Goal: Find specific page/section

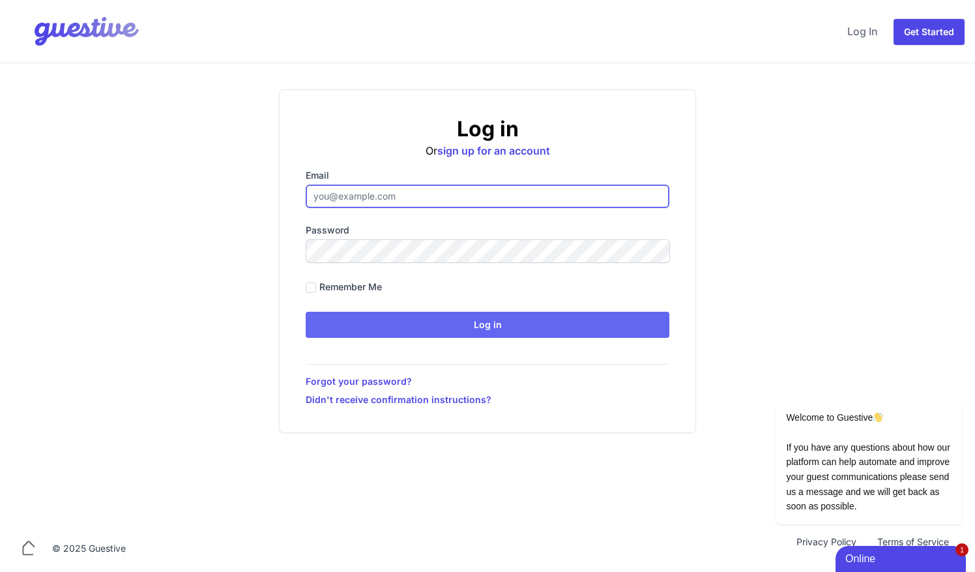
type input "[EMAIL_ADDRESS][DOMAIN_NAME]"
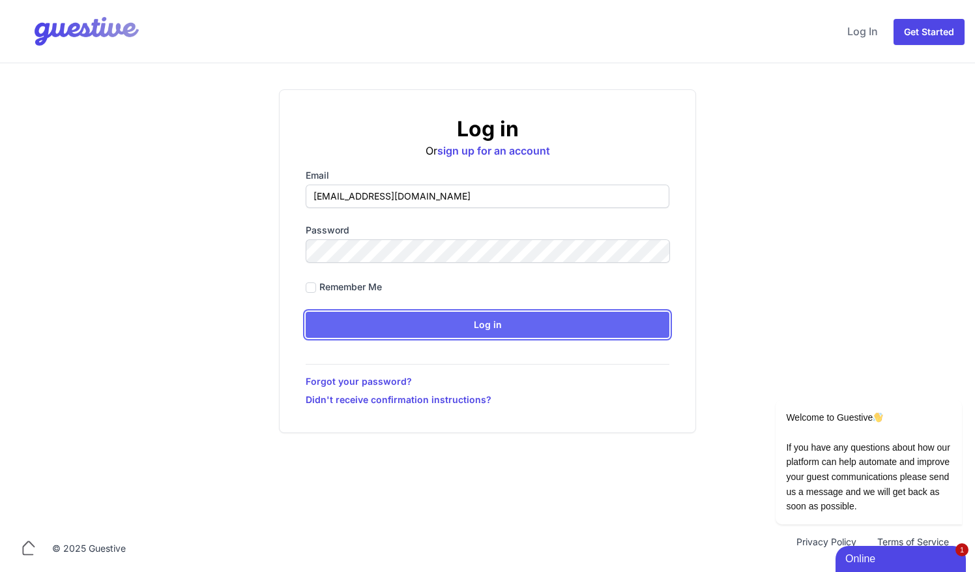
click at [476, 329] on input "Log in" at bounding box center [488, 325] width 364 height 26
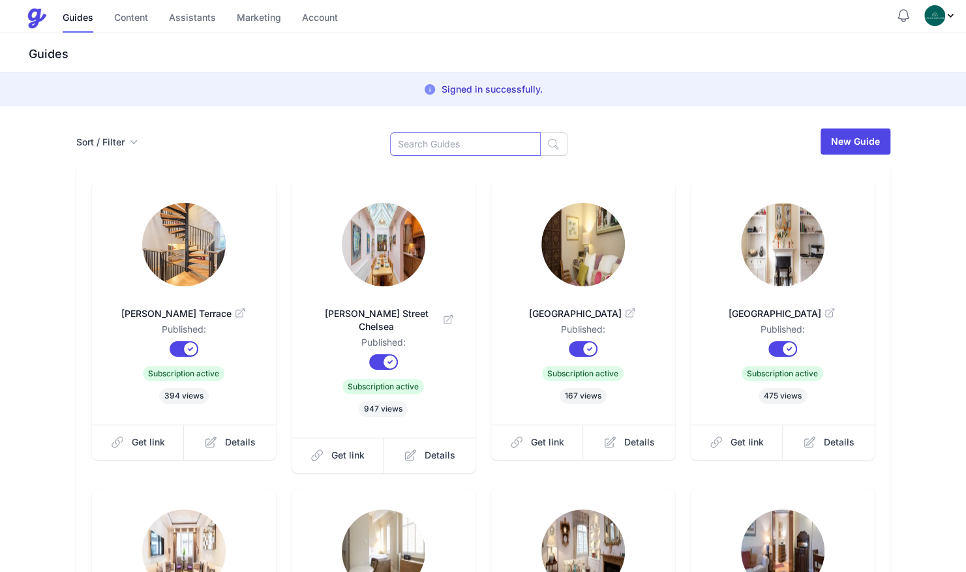
click at [415, 144] on input at bounding box center [465, 143] width 151 height 23
type input "cath"
click at [548, 139] on icon "button" at bounding box center [553, 144] width 10 height 10
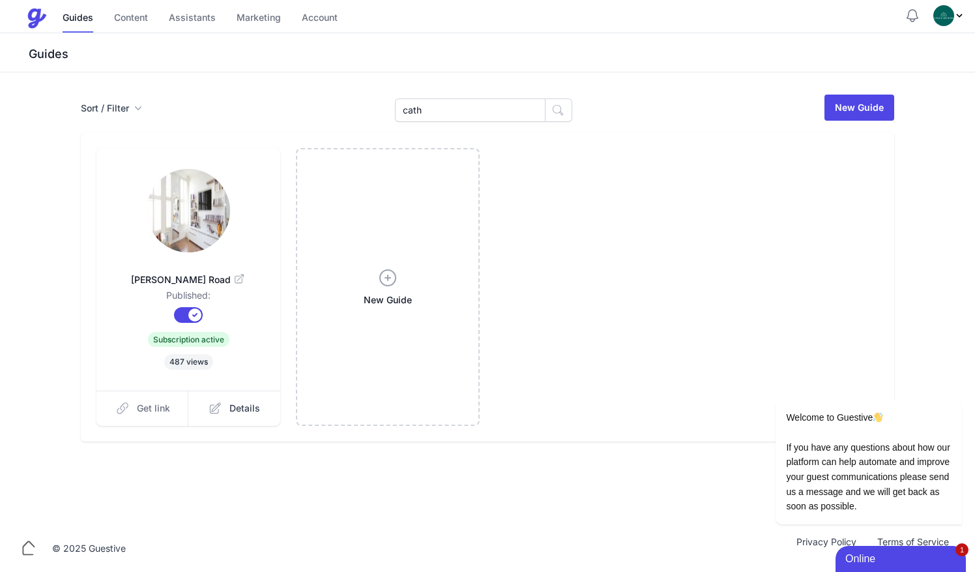
click at [159, 407] on span "Get link" at bounding box center [153, 408] width 33 height 13
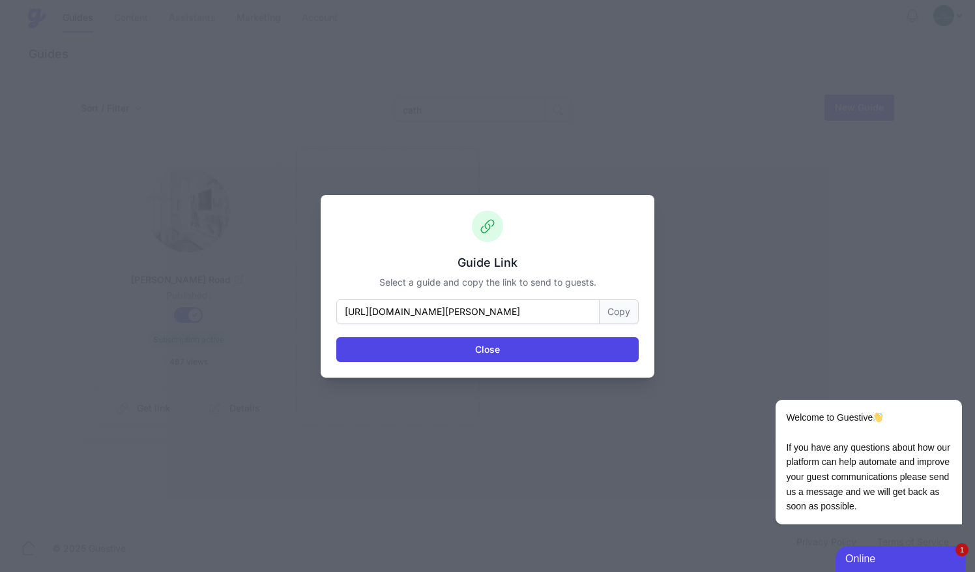
click at [612, 310] on button "Copy" at bounding box center [619, 311] width 39 height 25
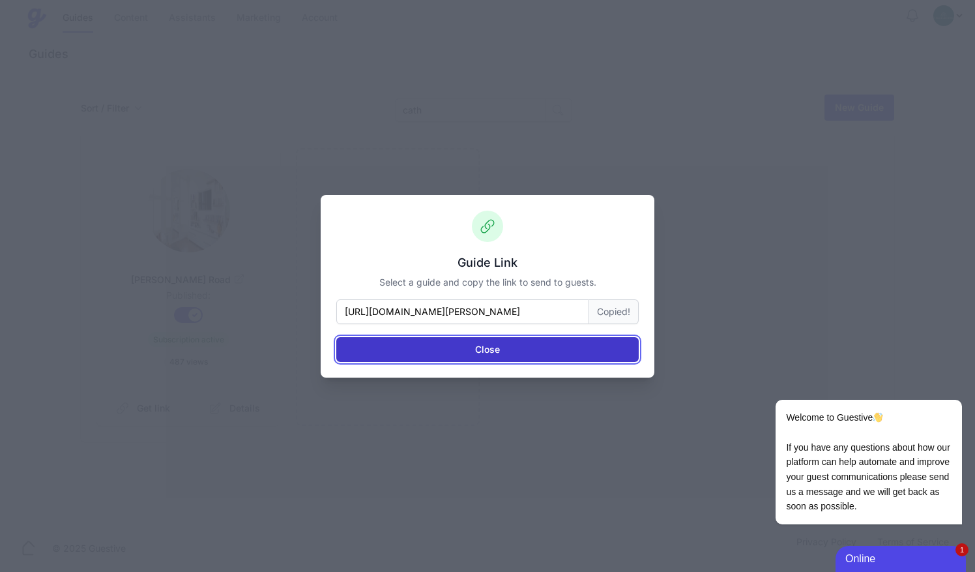
click at [580, 351] on button "Close" at bounding box center [487, 349] width 303 height 25
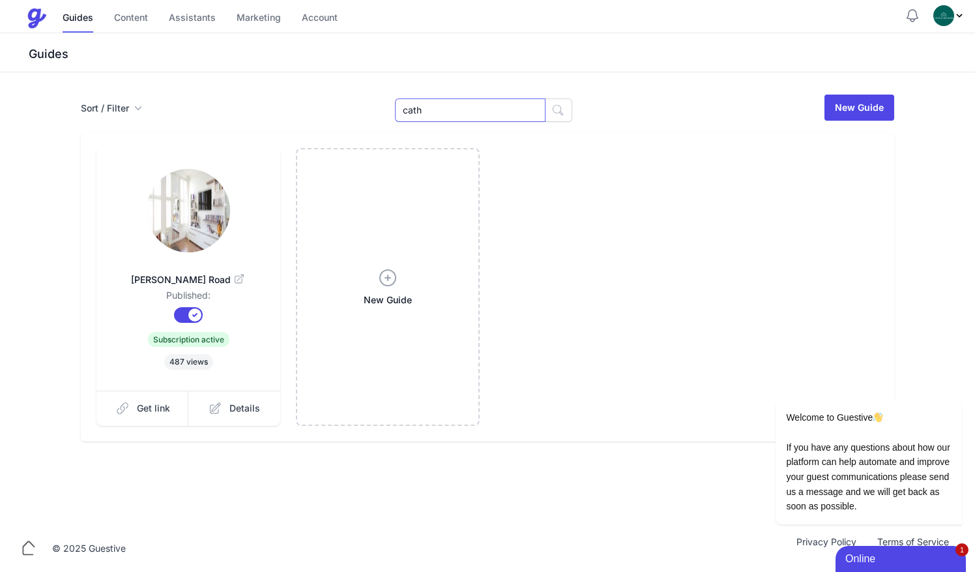
drag, startPoint x: 443, startPoint y: 112, endPoint x: 317, endPoint y: 101, distance: 126.3
click at [317, 101] on div "Sort / Filter Sort Name Created Unsorted All Published Unpublished Archived cat…" at bounding box center [488, 107] width 814 height 29
type input "19"
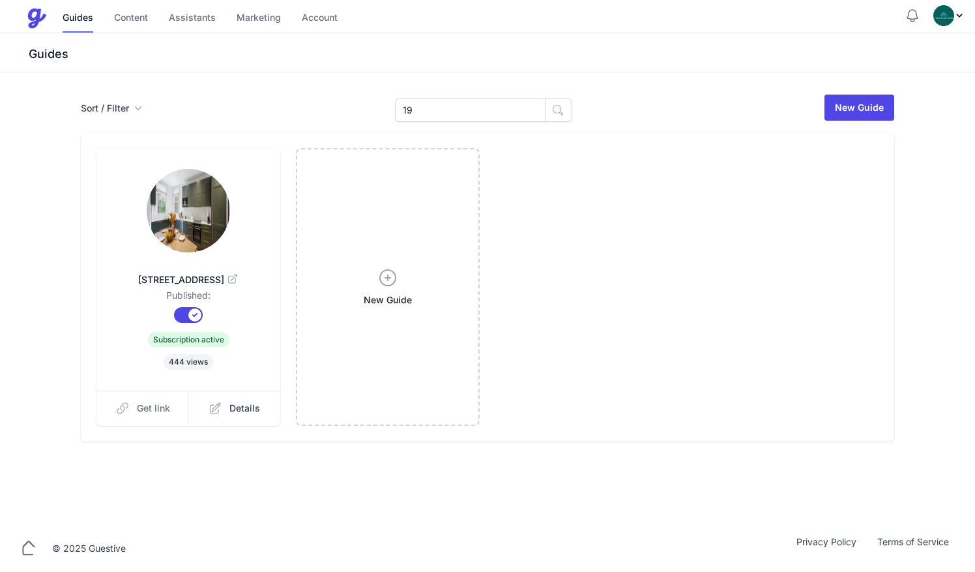
click at [144, 411] on span "Get link" at bounding box center [153, 408] width 33 height 13
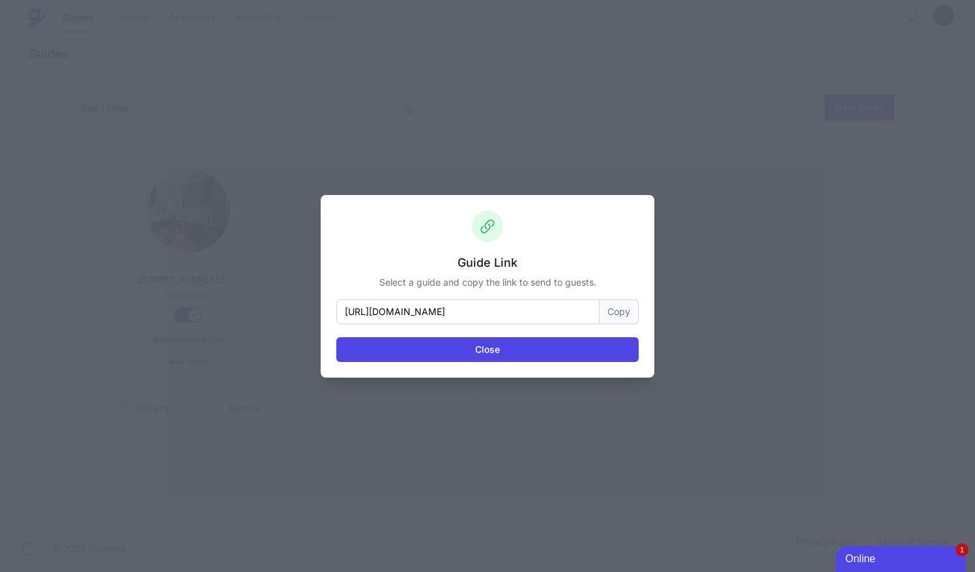
click at [615, 317] on button "Copy" at bounding box center [619, 311] width 39 height 25
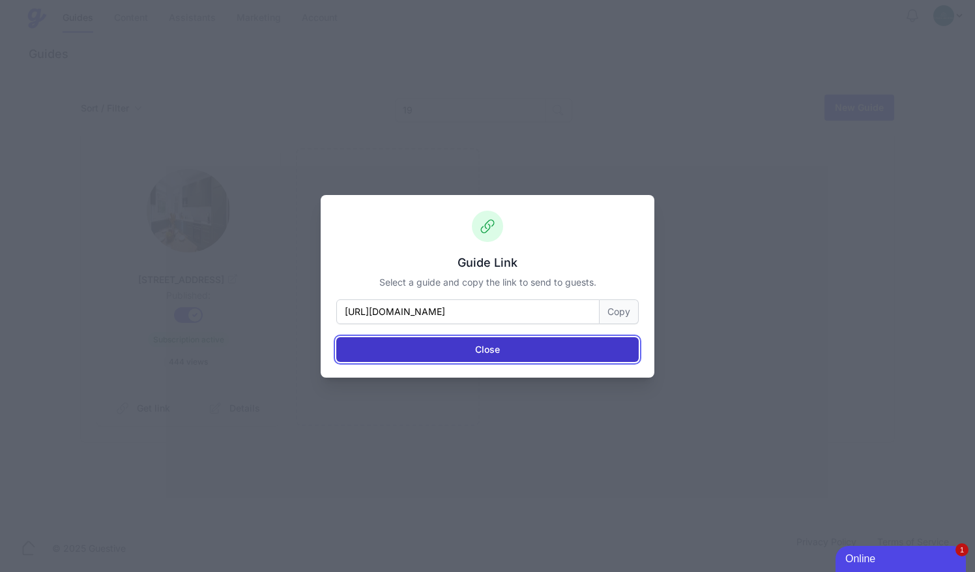
click at [510, 342] on button "Close" at bounding box center [487, 349] width 303 height 25
